Goal: Navigation & Orientation: Understand site structure

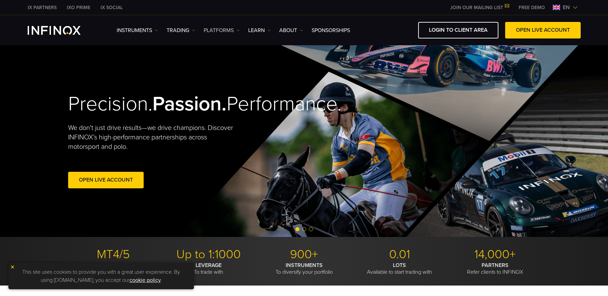
click at [217, 31] on link "PLATFORMS" at bounding box center [222, 30] width 36 height 8
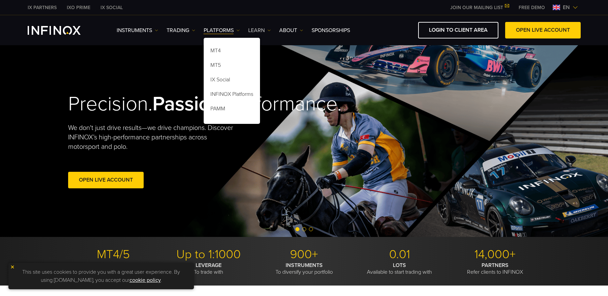
click at [265, 31] on link "Learn" at bounding box center [259, 30] width 23 height 8
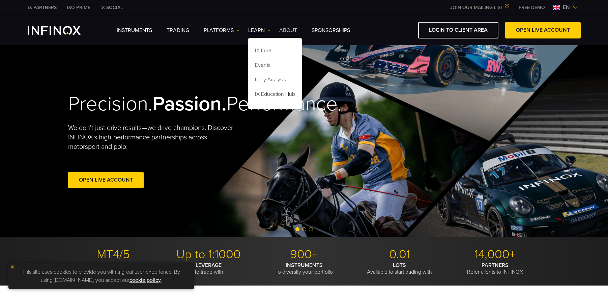
click at [289, 29] on link "ABOUT" at bounding box center [291, 30] width 24 height 8
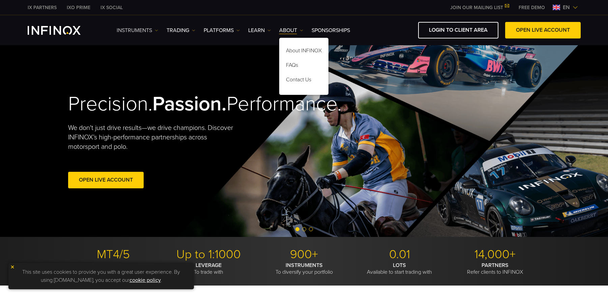
click at [152, 29] on link "Instruments" at bounding box center [137, 30] width 41 height 8
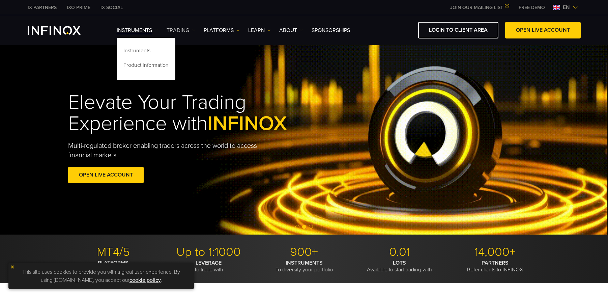
click at [189, 29] on link "TRADING" at bounding box center [180, 30] width 29 height 8
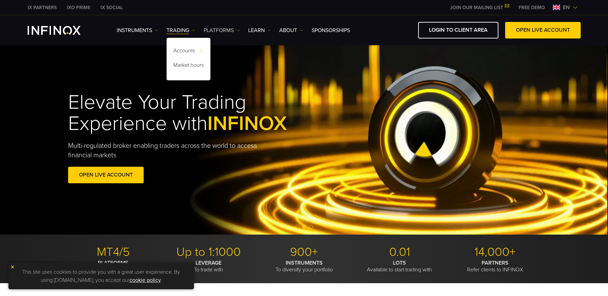
click at [222, 30] on link "PLATFORMS" at bounding box center [222, 30] width 36 height 8
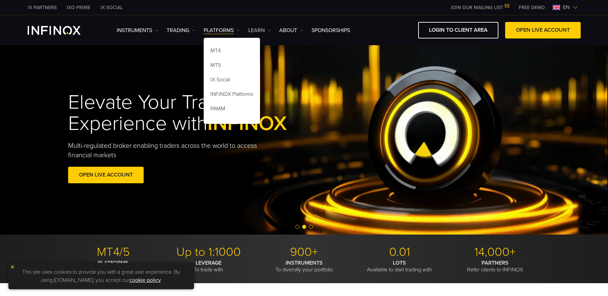
click at [269, 29] on img at bounding box center [268, 30] width 3 height 3
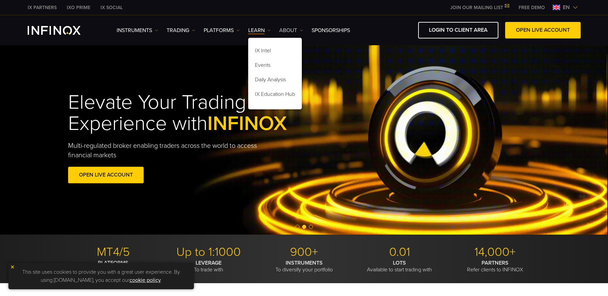
click at [302, 31] on img at bounding box center [301, 30] width 3 height 3
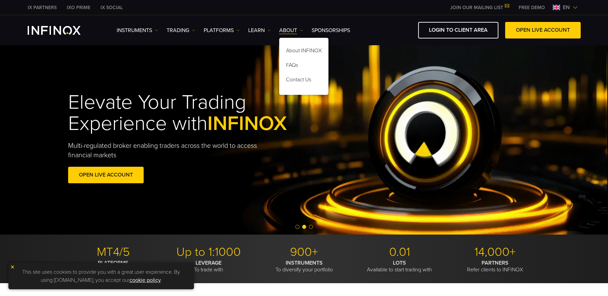
click at [603, 87] on div "Elevate Your Trading Experience with INFINOX Multi-regulated broker enabling tr…" at bounding box center [304, 138] width 608 height 191
